Goal: Check status

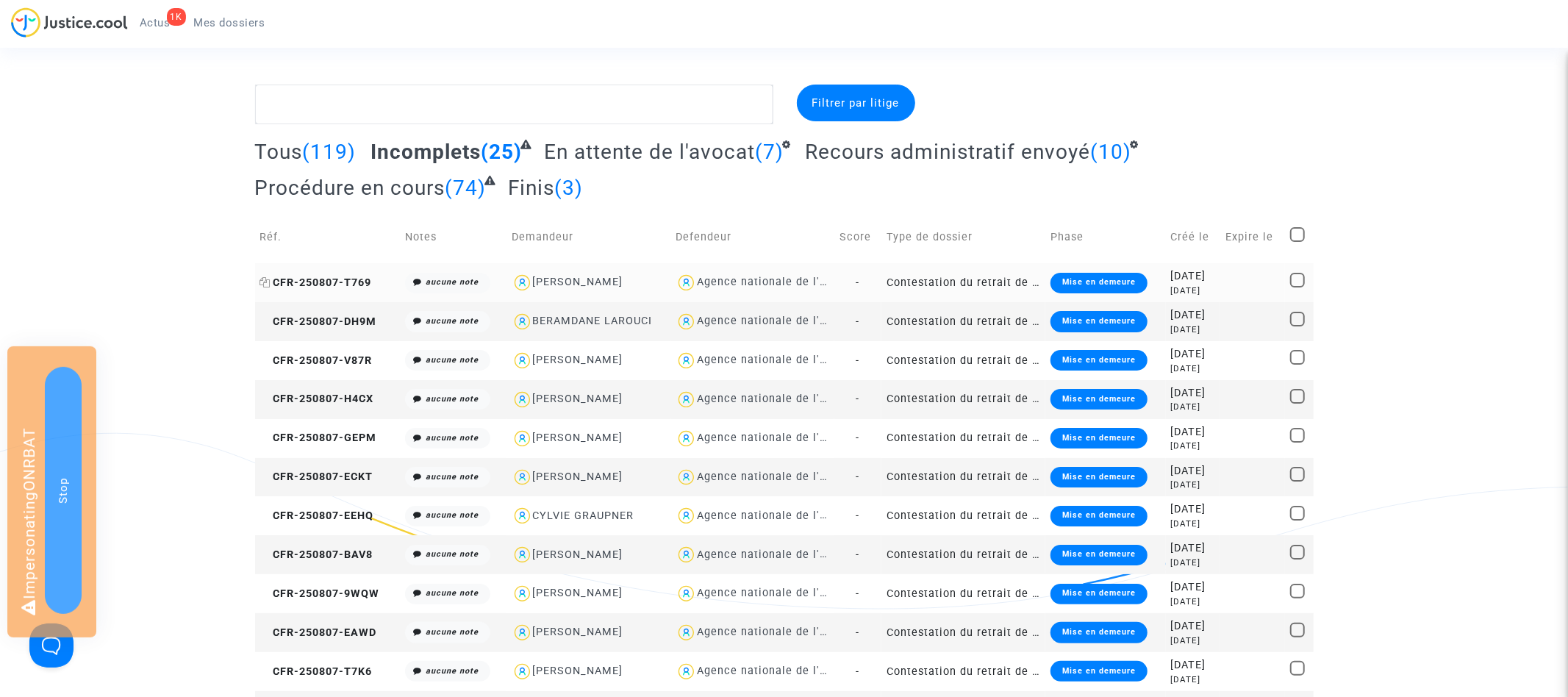
click at [327, 289] on span "CFR-250807-T769" at bounding box center [316, 282] width 111 height 12
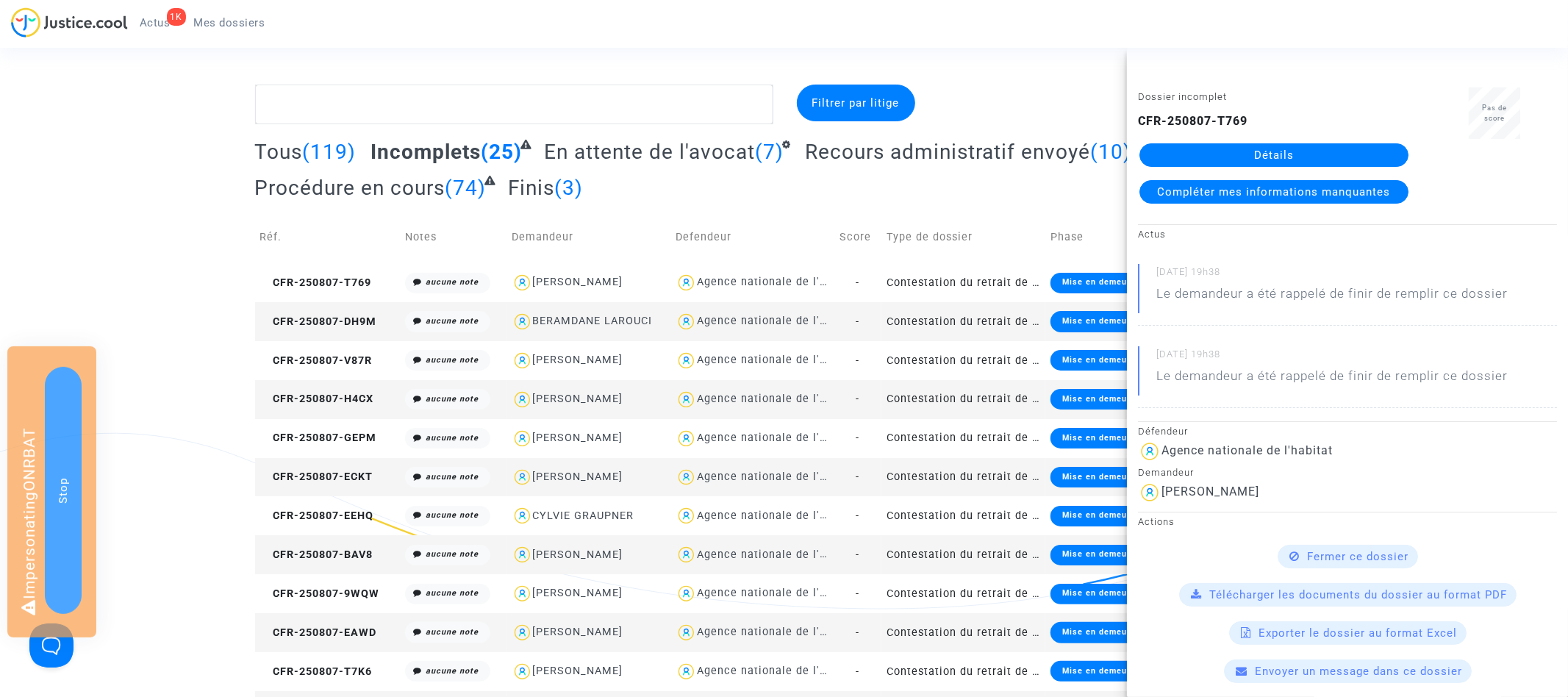
click at [130, 143] on div "Filtrer par litige Tous (119) Incomplets (25) En attente de l'avocat (7) Recour…" at bounding box center [784, 659] width 1568 height 1150
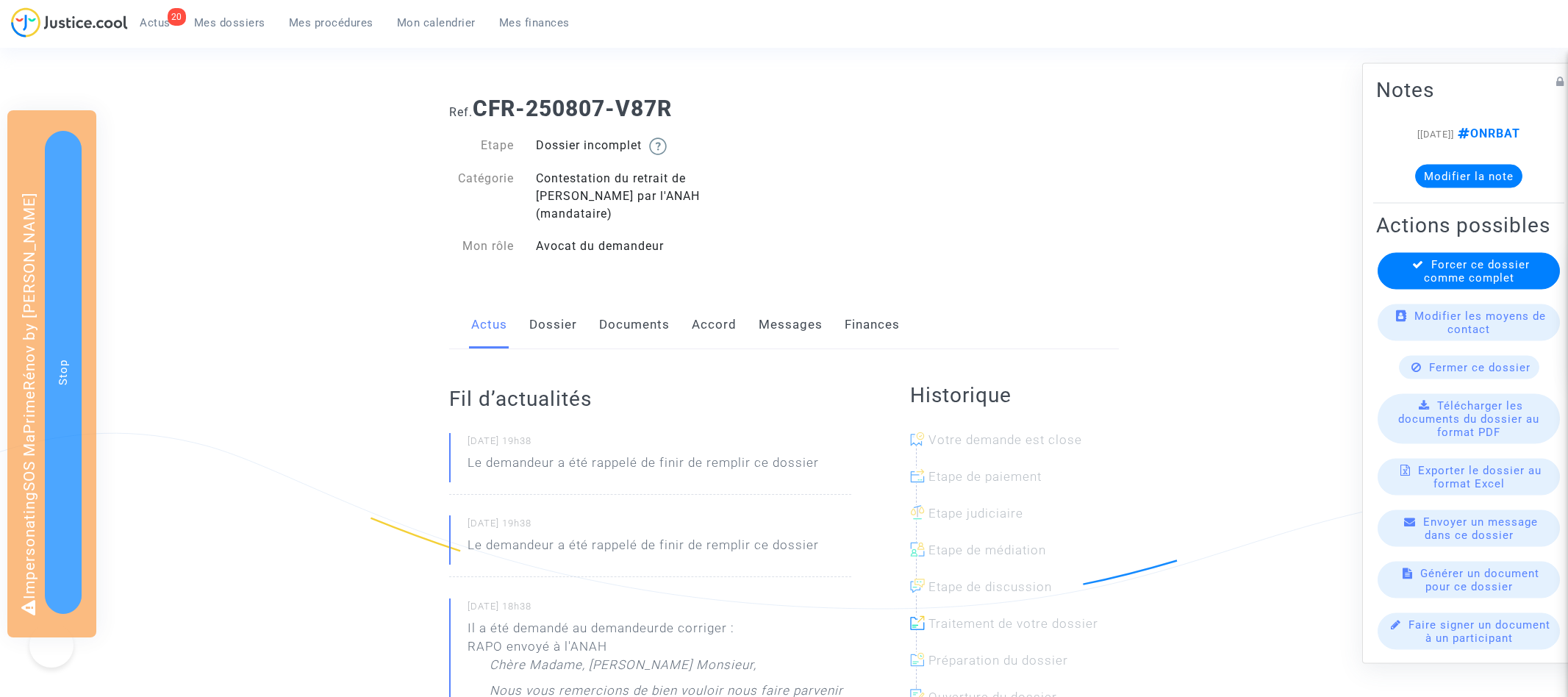
scroll to position [57, 0]
